Goal: Check status: Check status

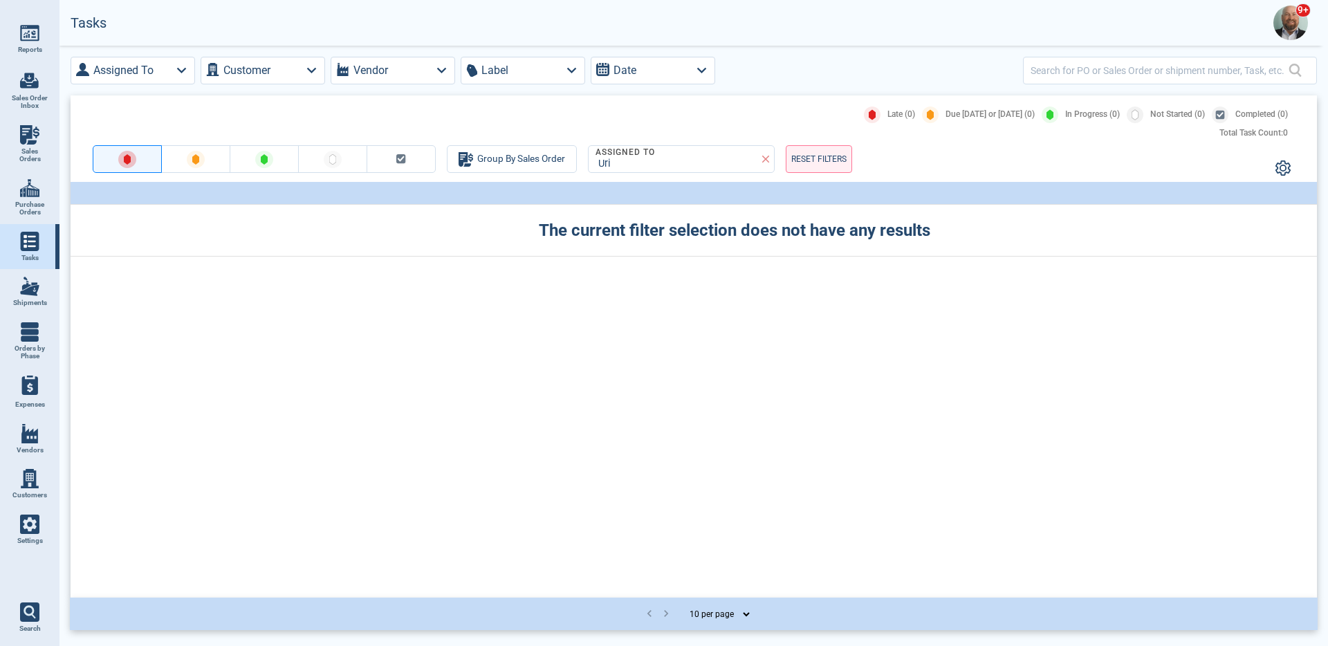
drag, startPoint x: 838, startPoint y: 160, endPoint x: 760, endPoint y: 98, distance: 100.5
click at [809, 98] on div "Late (0) Due [DATE] or [DATE] (0) In Progress (0) Not Started (0) Completed (0)…" at bounding box center [694, 138] width 1247 height 86
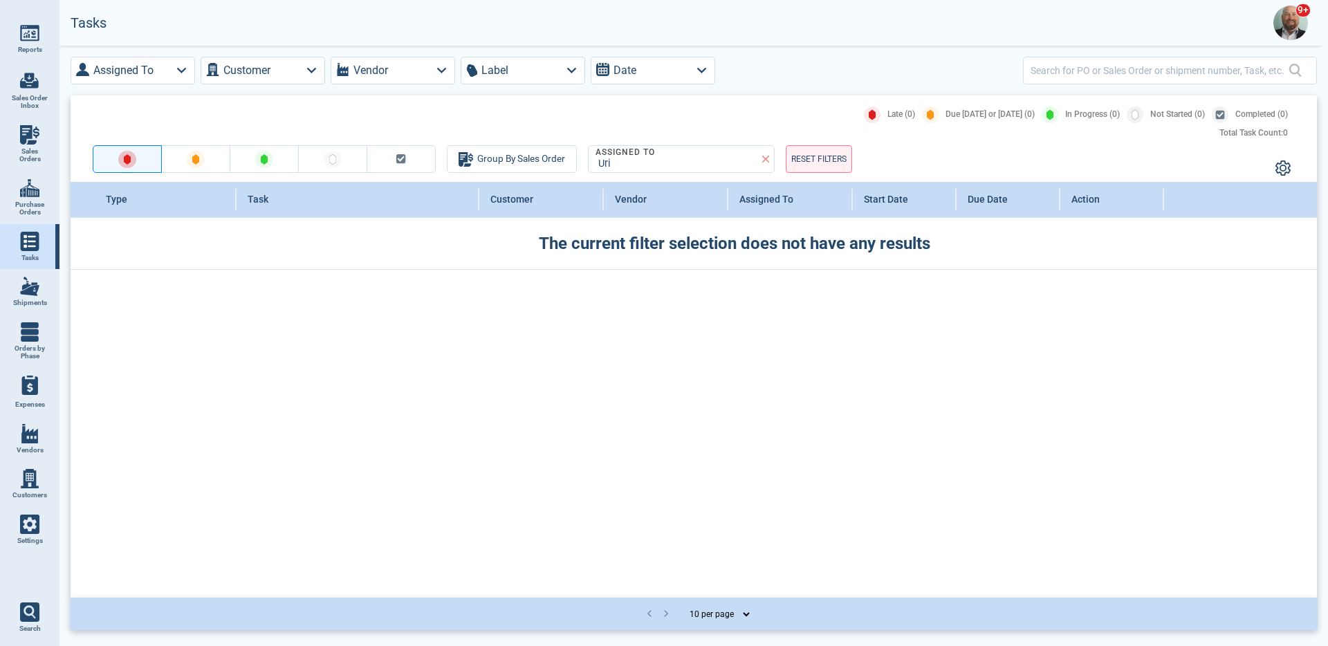
click at [39, 156] on span "Sales Orders" at bounding box center [29, 155] width 37 height 16
select select "50"
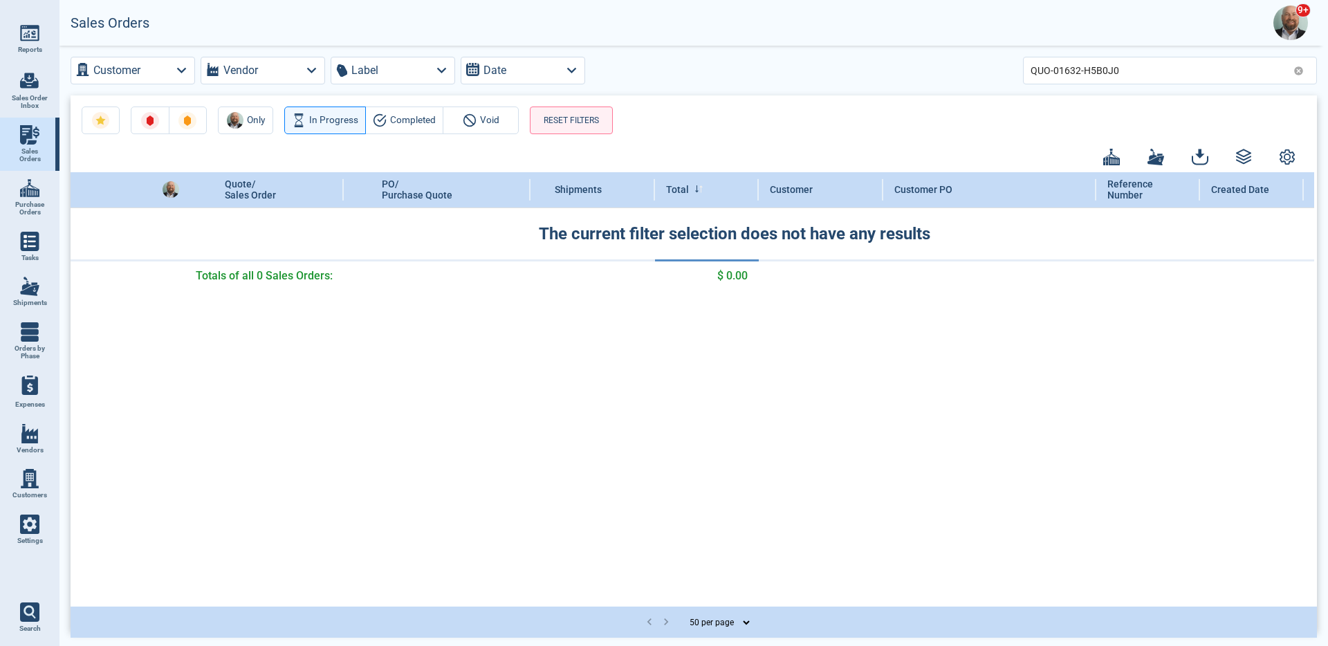
click at [1300, 71] on icon at bounding box center [1298, 70] width 9 height 9
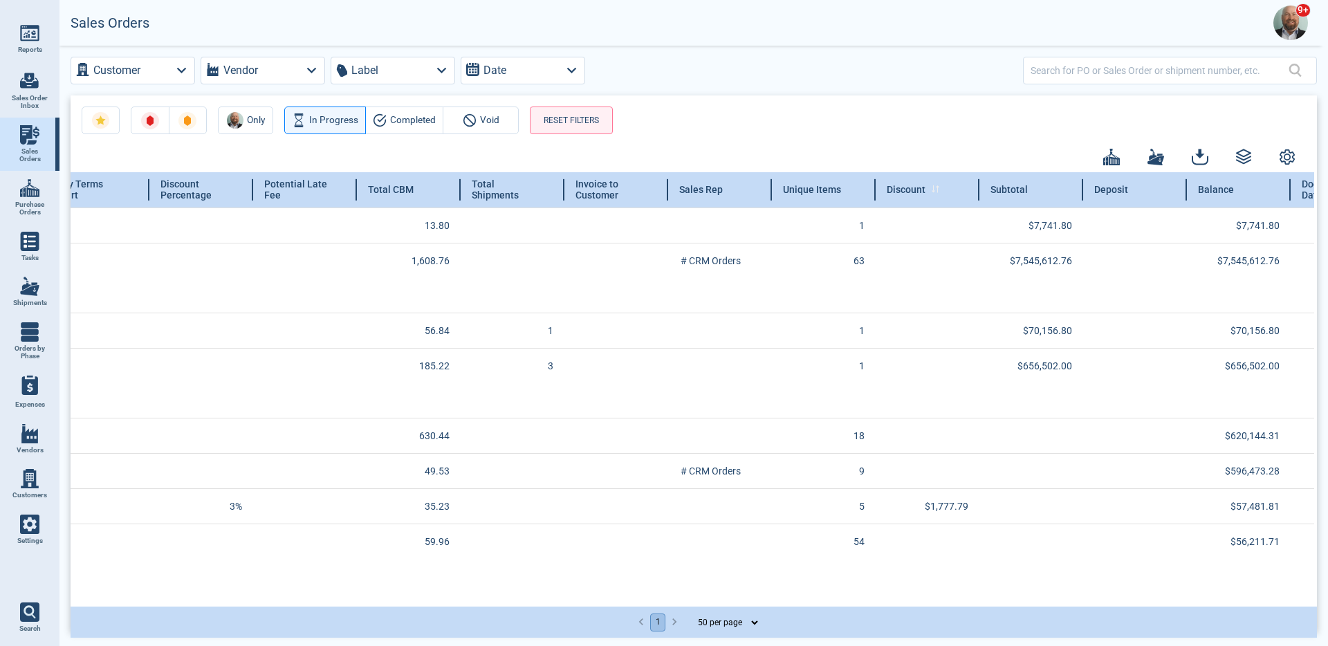
scroll to position [0, 1467]
click at [840, 191] on div "Unique Items" at bounding box center [823, 189] width 104 height 35
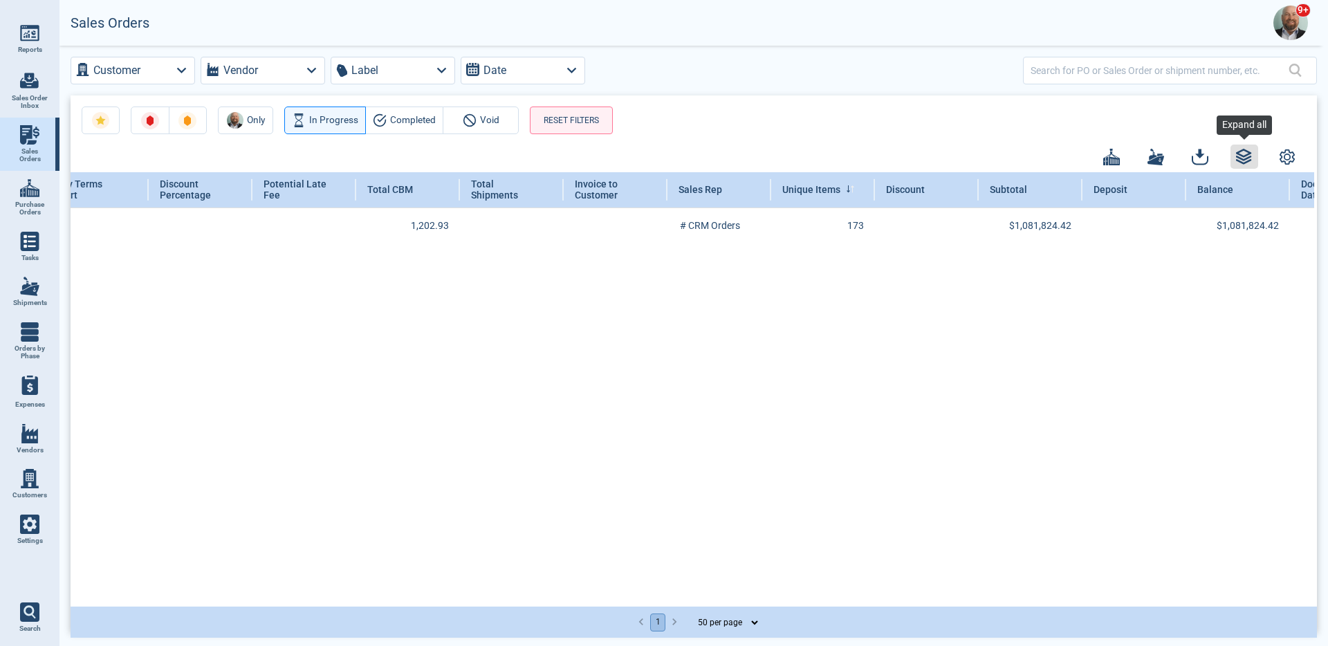
click at [1237, 151] on icon "button" at bounding box center [1244, 157] width 17 height 17
click at [1245, 154] on icon "button" at bounding box center [1244, 157] width 17 height 17
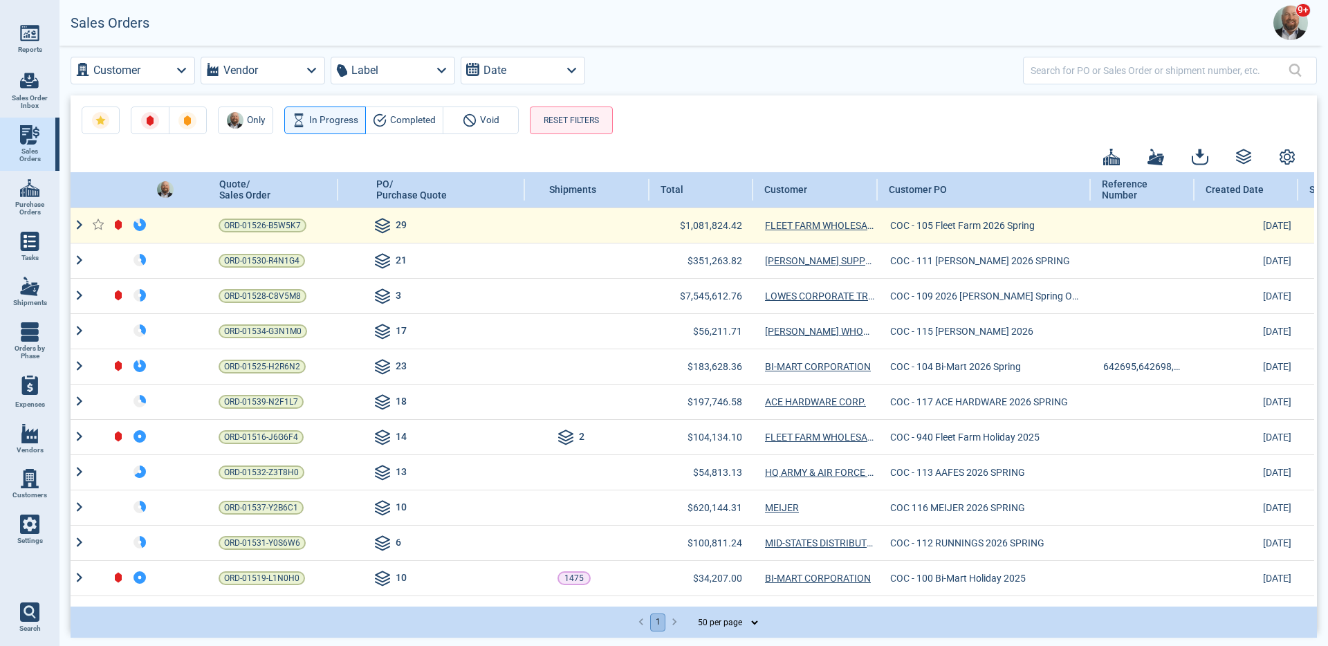
scroll to position [0, 0]
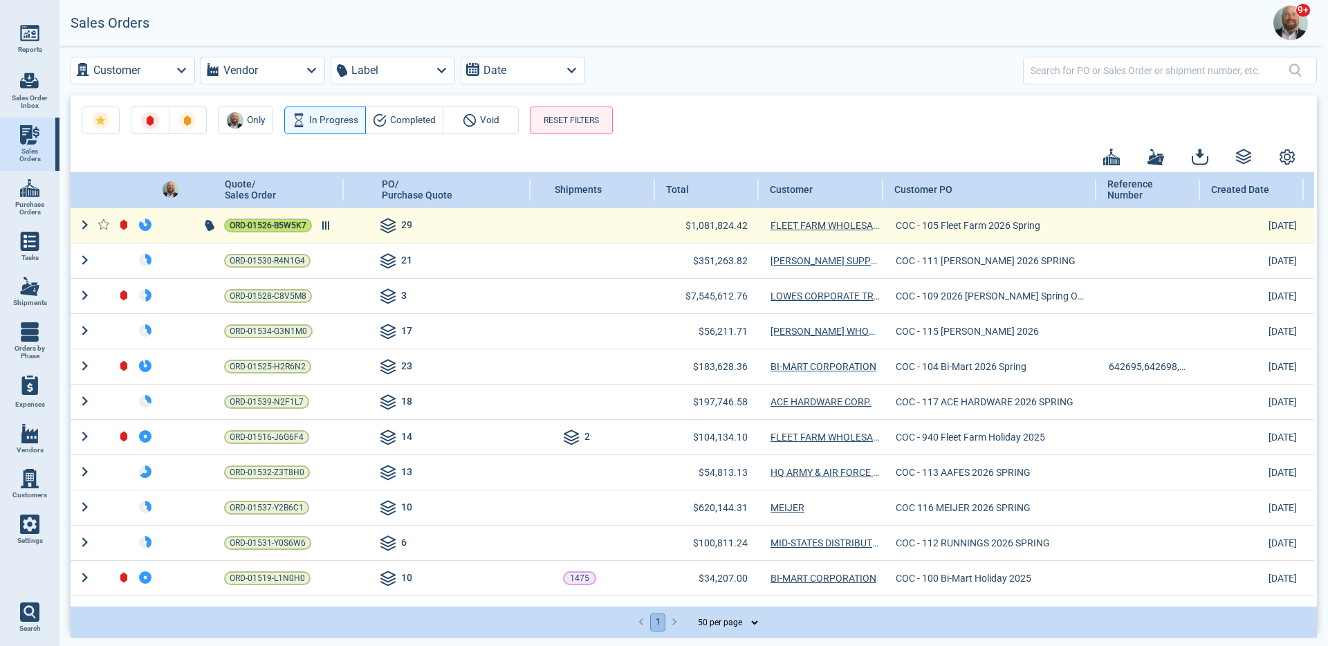
click at [292, 223] on span "ORD-01526-B5W5K7" at bounding box center [268, 226] width 77 height 14
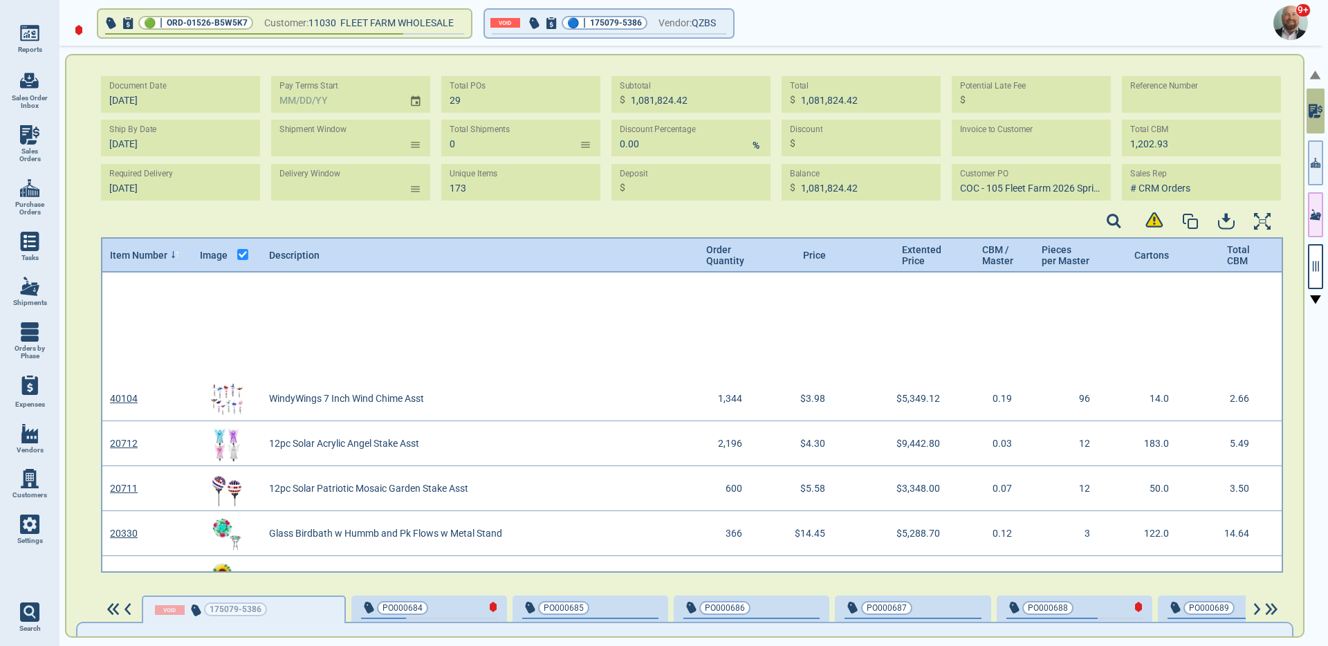
scroll to position [7215, 0]
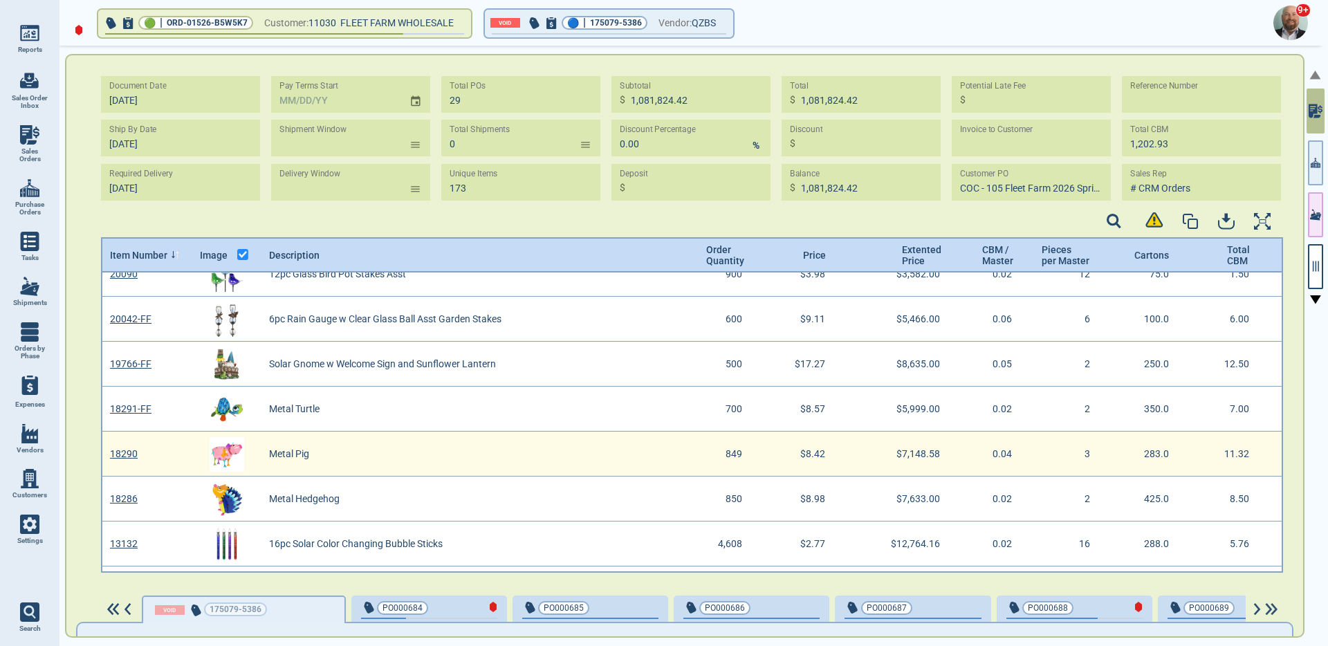
click at [235, 453] on img "grid" at bounding box center [227, 454] width 35 height 35
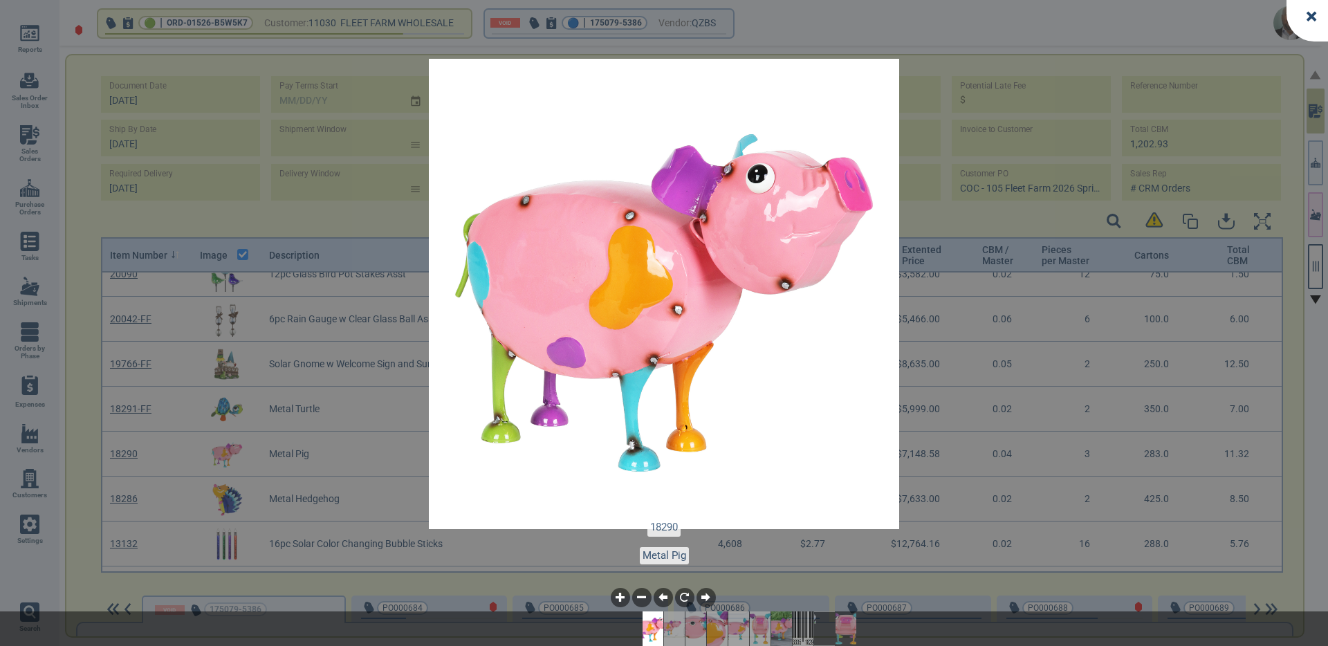
click at [668, 629] on img at bounding box center [675, 629] width 42 height 35
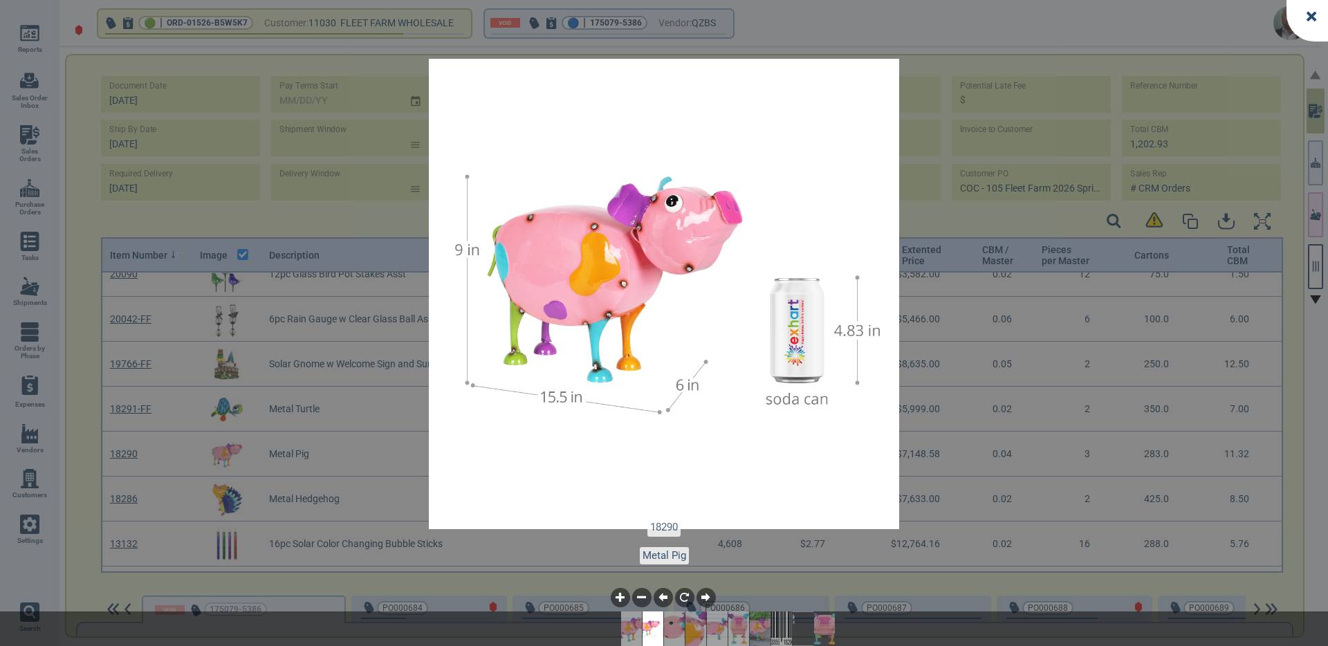
click at [713, 628] on img at bounding box center [718, 629] width 42 height 35
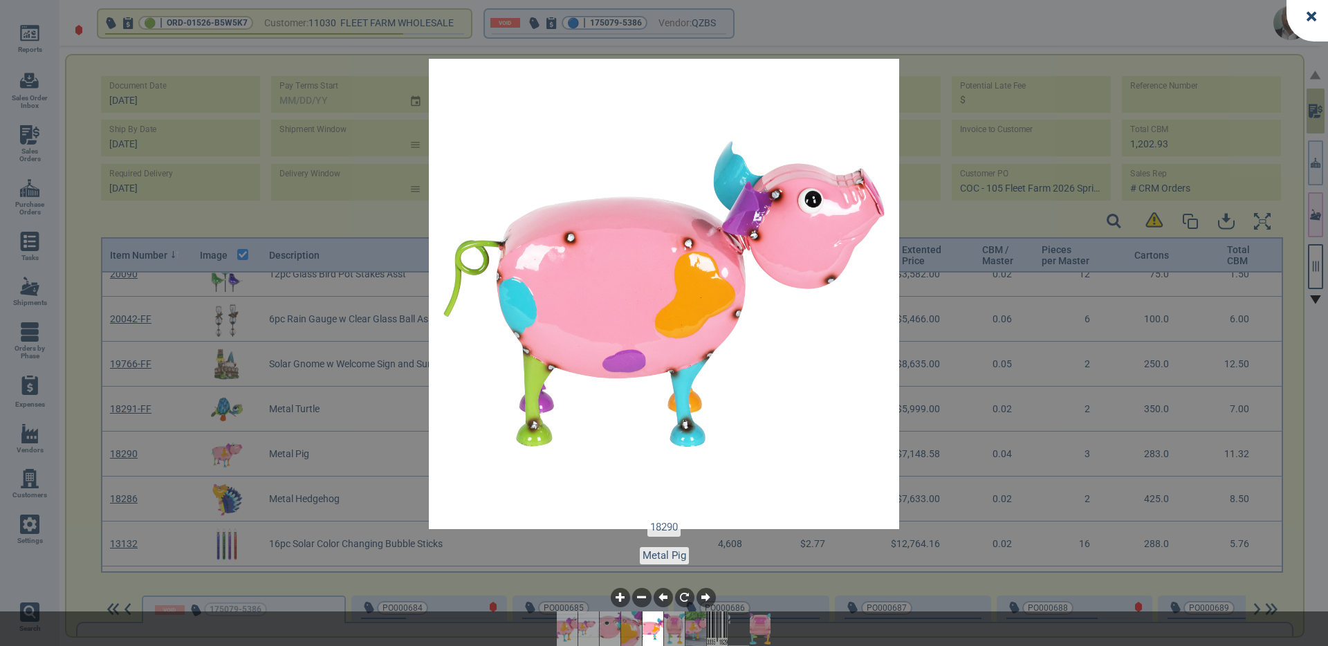
click at [720, 627] on img at bounding box center [718, 629] width 42 height 35
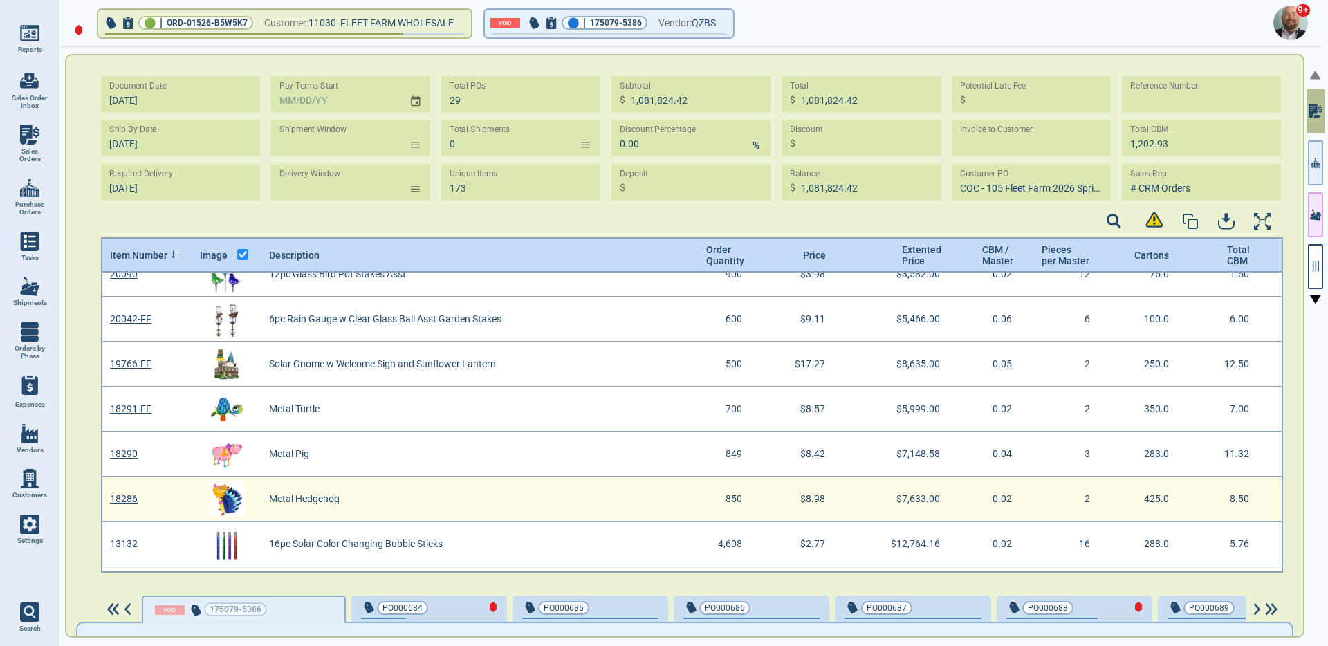
click at [221, 500] on img "grid" at bounding box center [227, 499] width 35 height 35
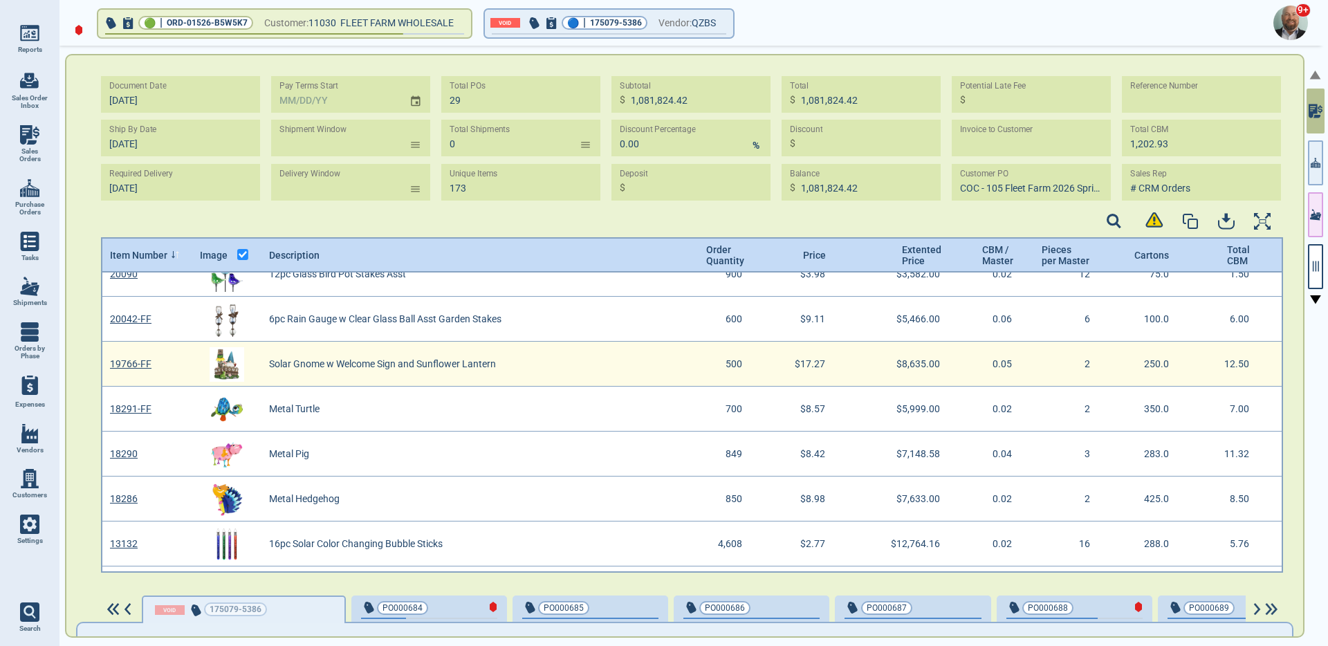
click at [217, 356] on img "grid" at bounding box center [227, 364] width 35 height 35
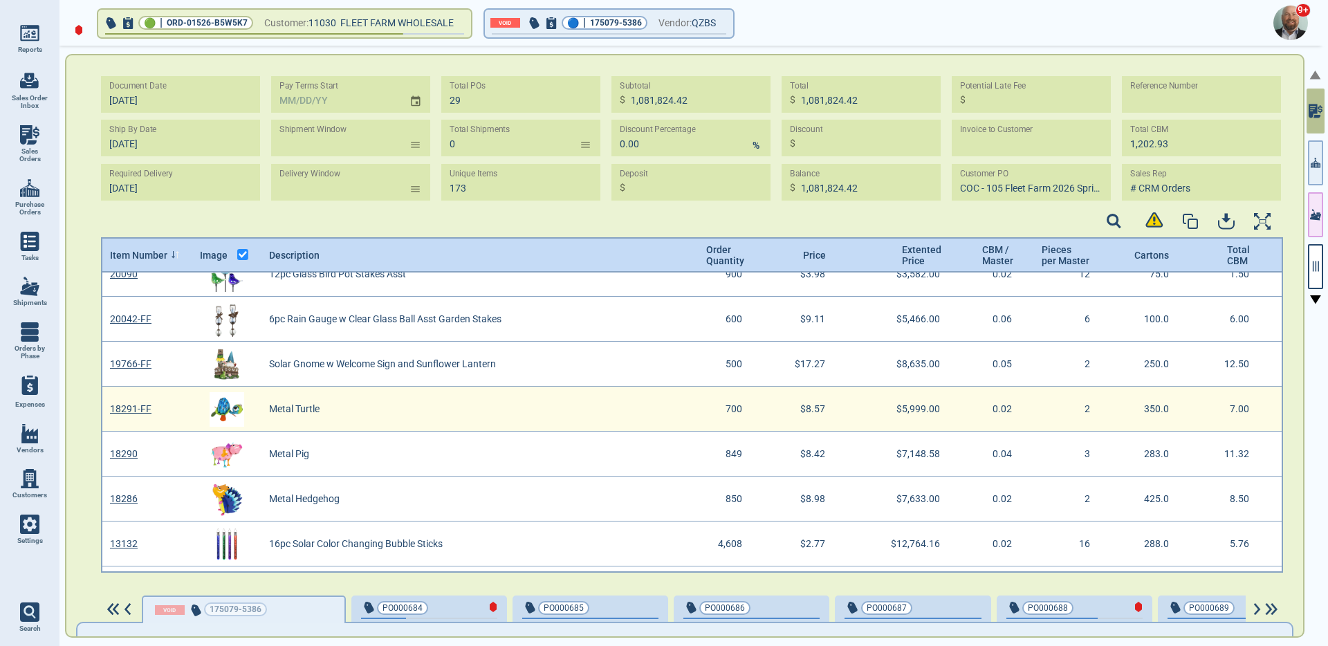
scroll to position [7480, 0]
